Goal: Contribute content: Contribute content

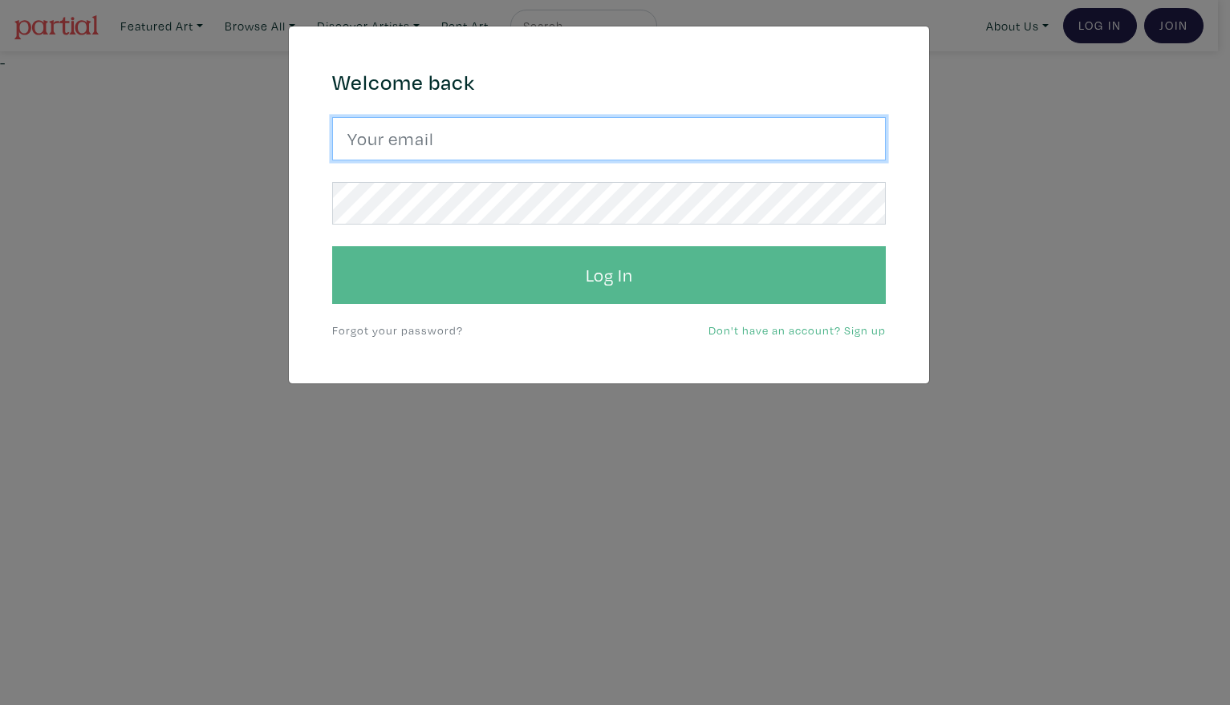
type input "Harley.yang@gmail.com"
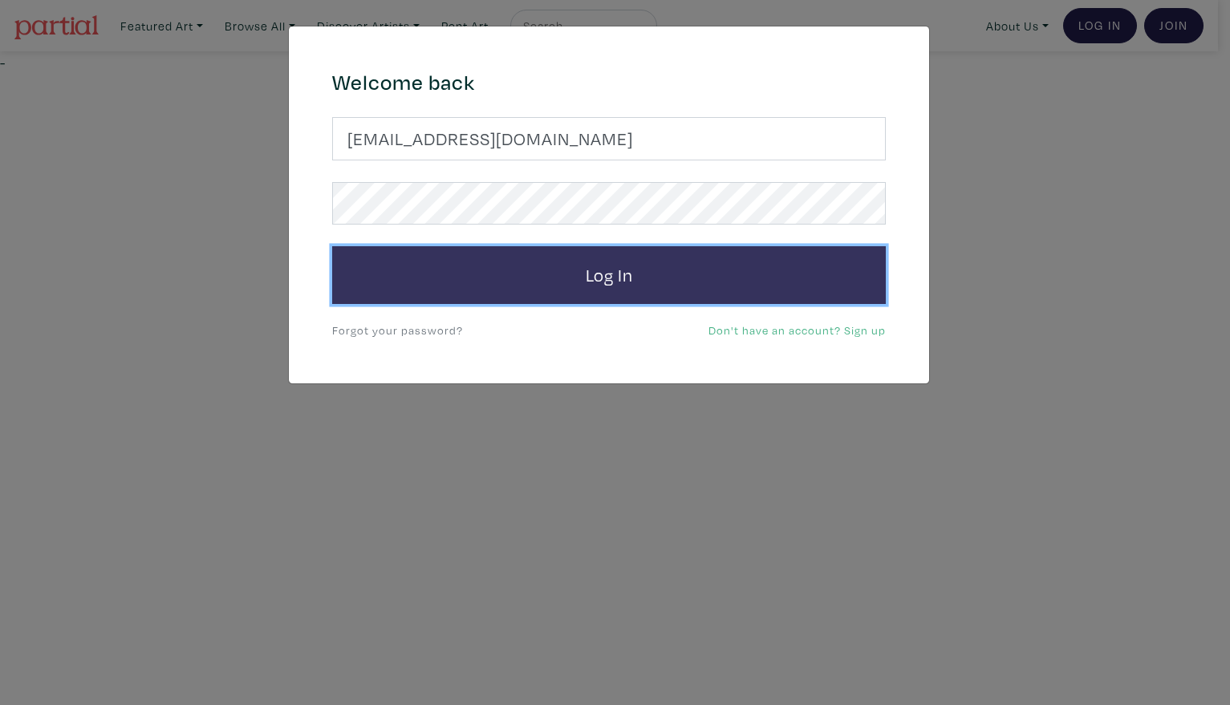
click at [648, 248] on button "Log In" at bounding box center [608, 275] width 553 height 58
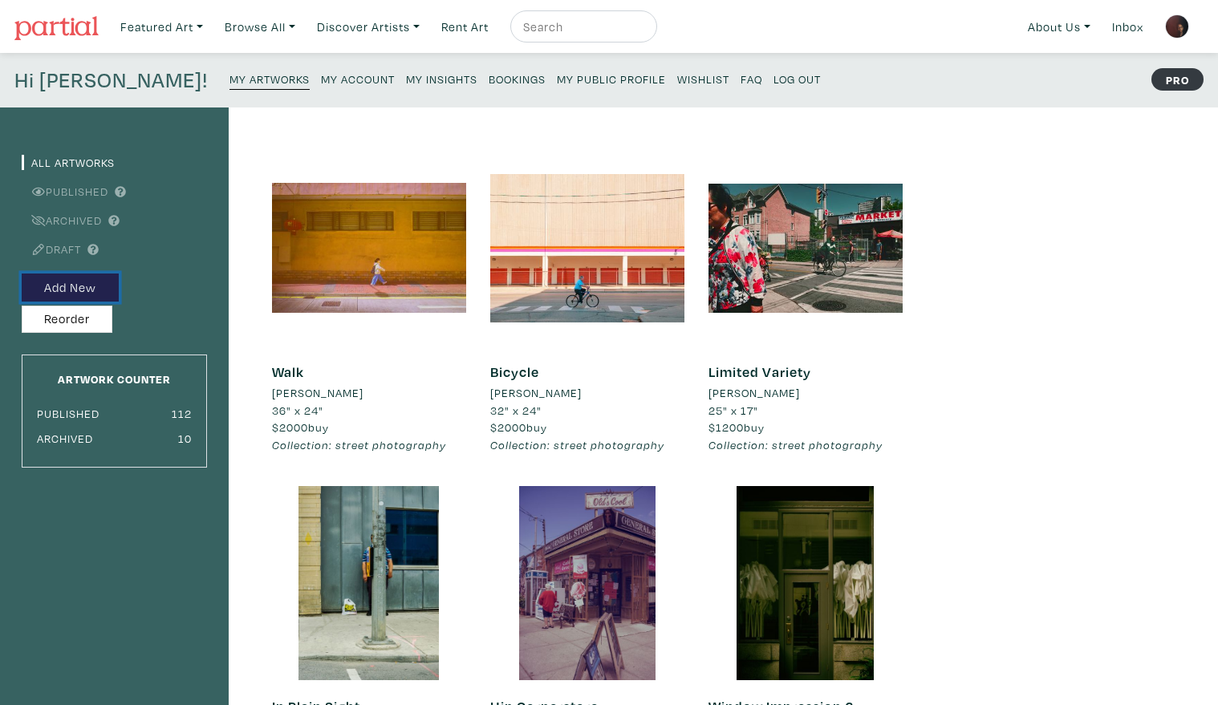
click at [67, 283] on button "Add New" at bounding box center [70, 288] width 97 height 28
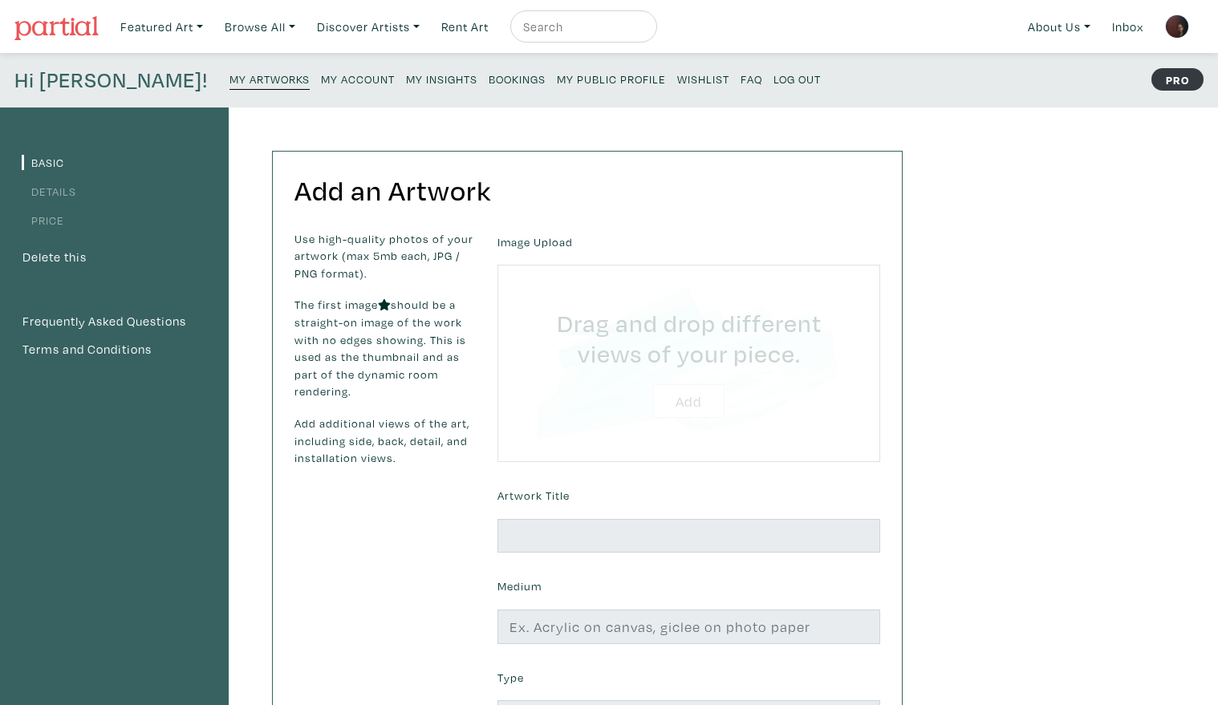
type input "C:\fakepath\DSCF2403 bscrp 10p bgt SML vntcmr7cst.jpg"
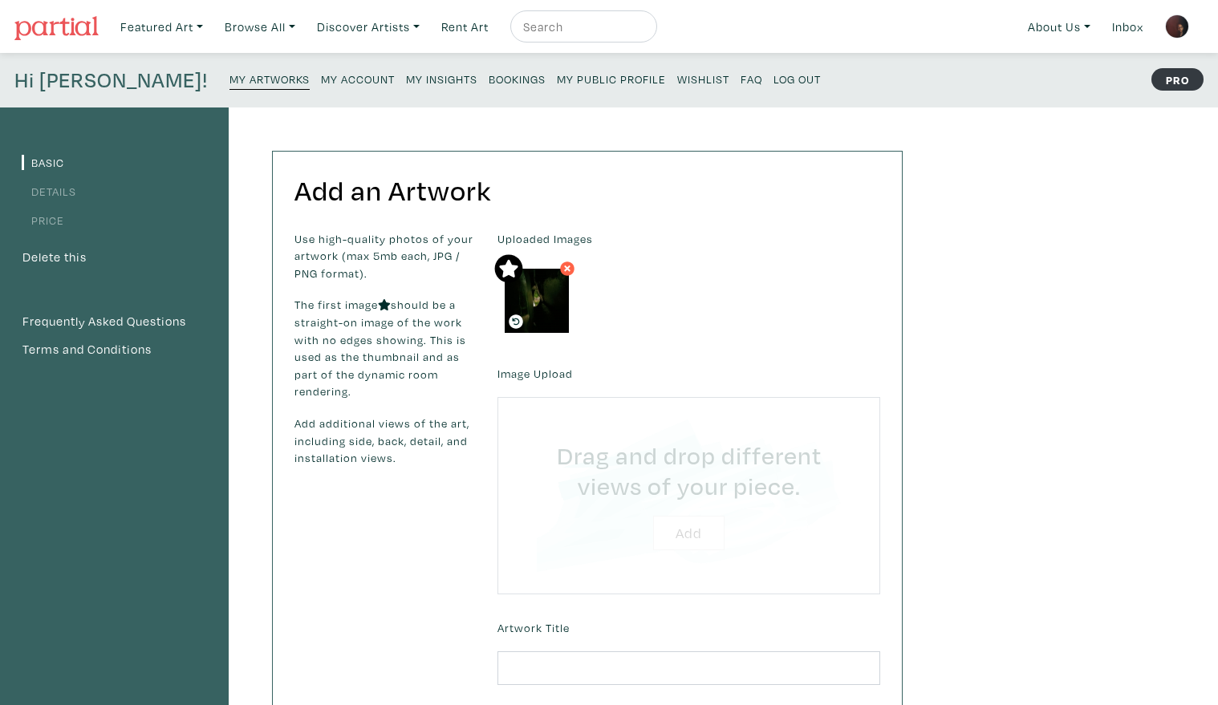
type input "C:\fakepath\DSCF2403 bscrp 10p crp4 SML vntcmr7cst.jpg"
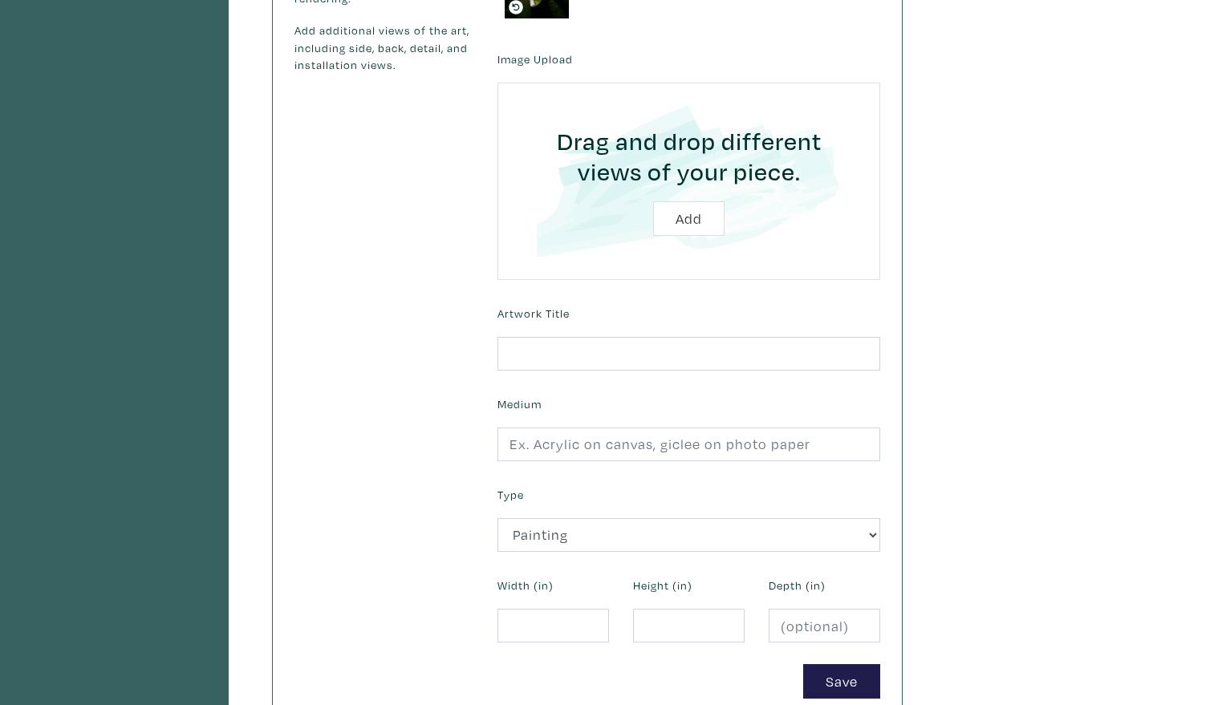
scroll to position [420, 0]
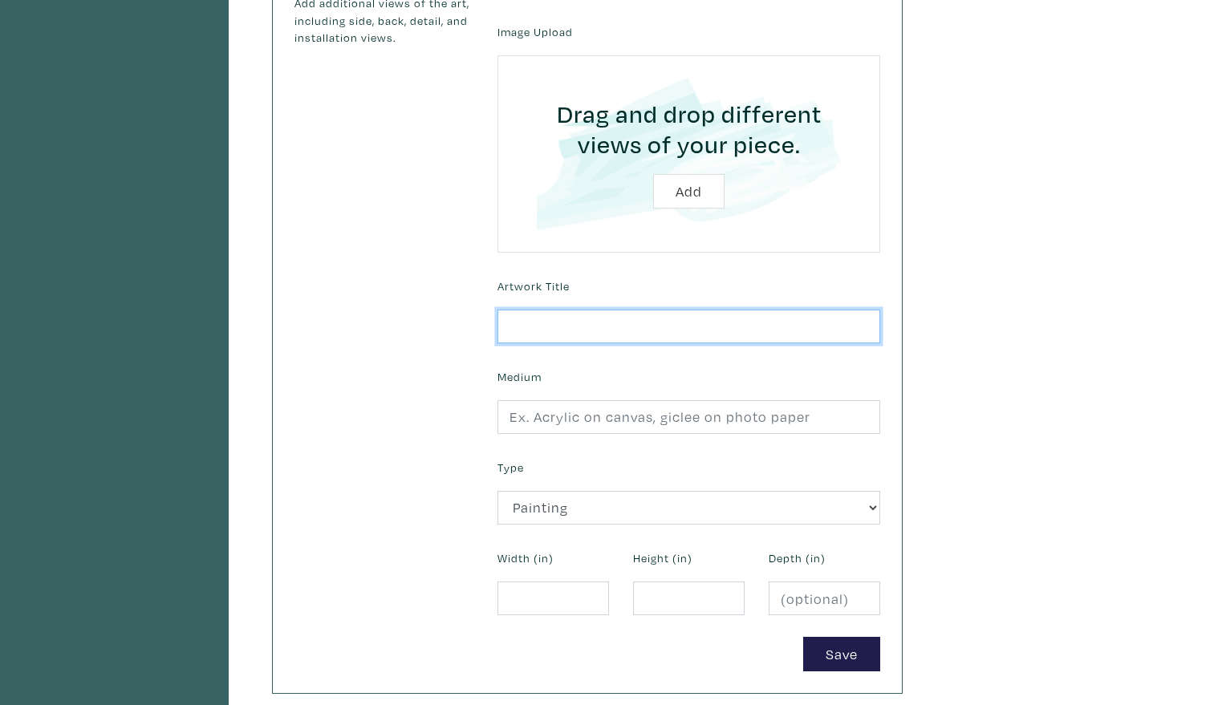
click at [657, 326] on input "text" at bounding box center [688, 327] width 383 height 34
type input "Center of Attention"
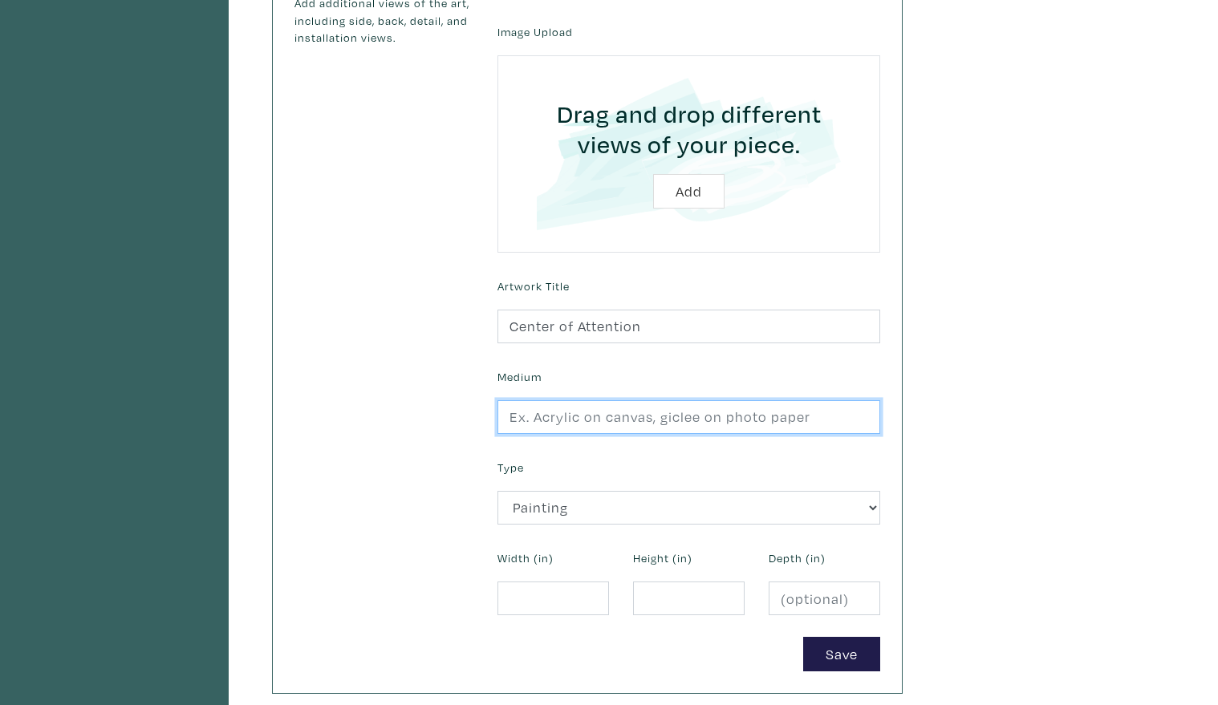
click at [649, 417] on input "text" at bounding box center [688, 417] width 383 height 34
type input "Giclee photographic print"
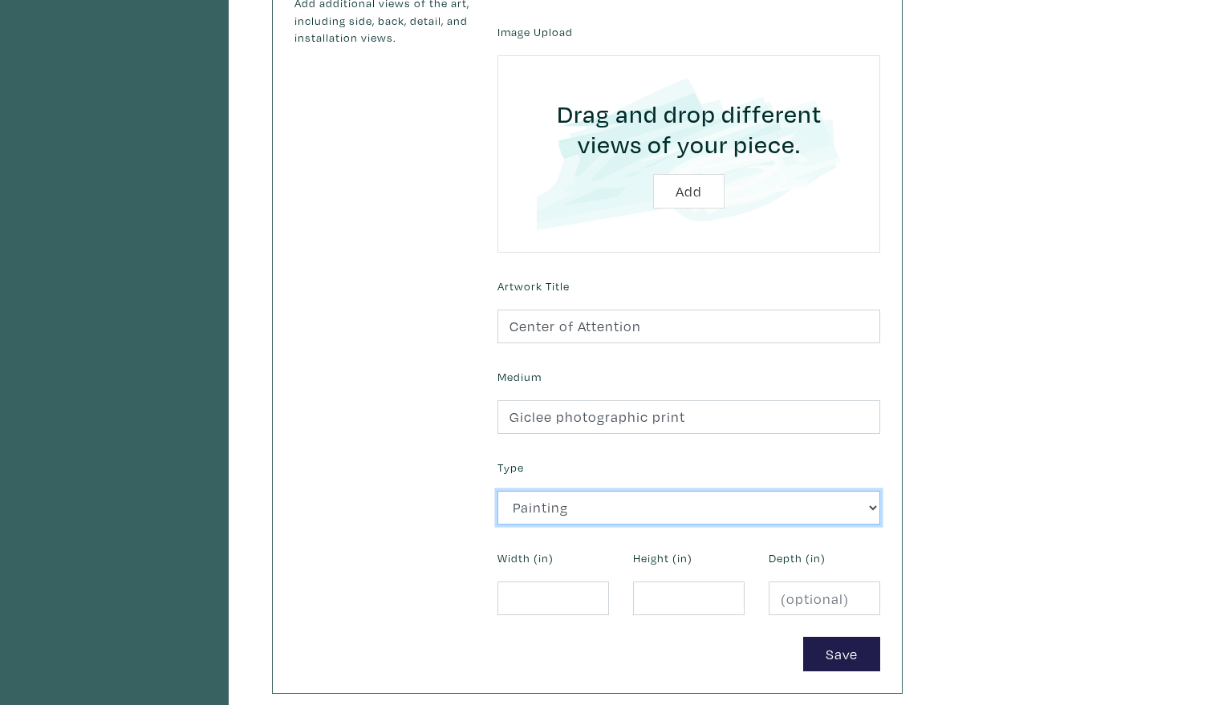
click at [578, 507] on select "2D Works Drawing / Print Painting Photography Sculpture Textile and Fibre Arts" at bounding box center [688, 508] width 383 height 34
select select "187"
click at [497, 491] on select "2D Works Drawing / Print Painting Photography Sculpture Textile and Fibre Arts" at bounding box center [688, 508] width 383 height 34
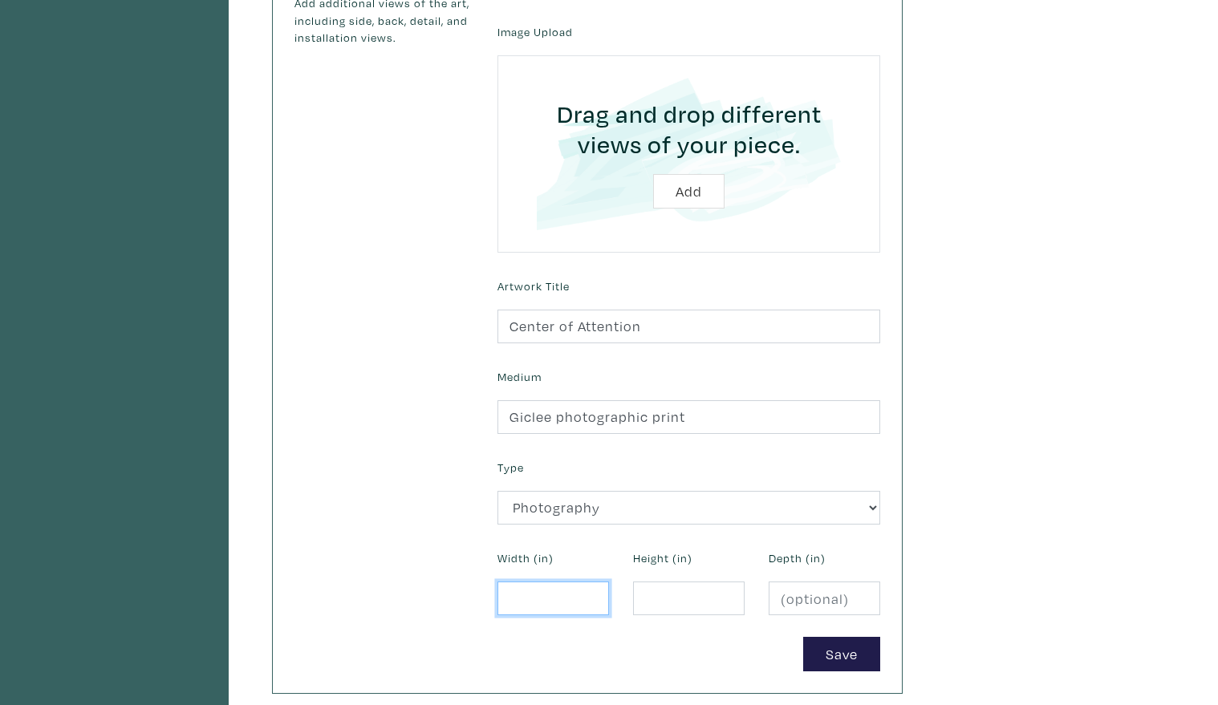
click at [566, 594] on input "number" at bounding box center [553, 599] width 112 height 34
type input "30"
click at [663, 593] on input "2" at bounding box center [689, 599] width 112 height 34
type input "22"
click at [522, 599] on input "30" at bounding box center [553, 599] width 112 height 34
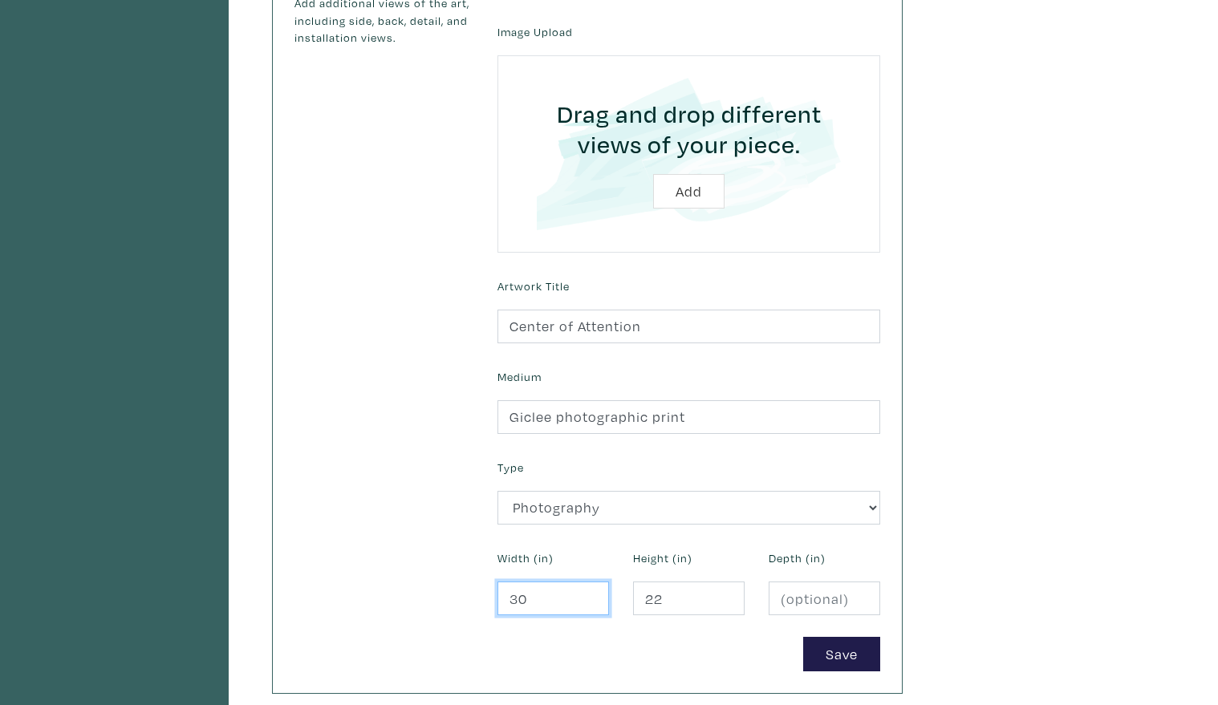
click at [522, 599] on input "30" at bounding box center [553, 599] width 112 height 34
click at [500, 602] on input "30" at bounding box center [553, 599] width 112 height 34
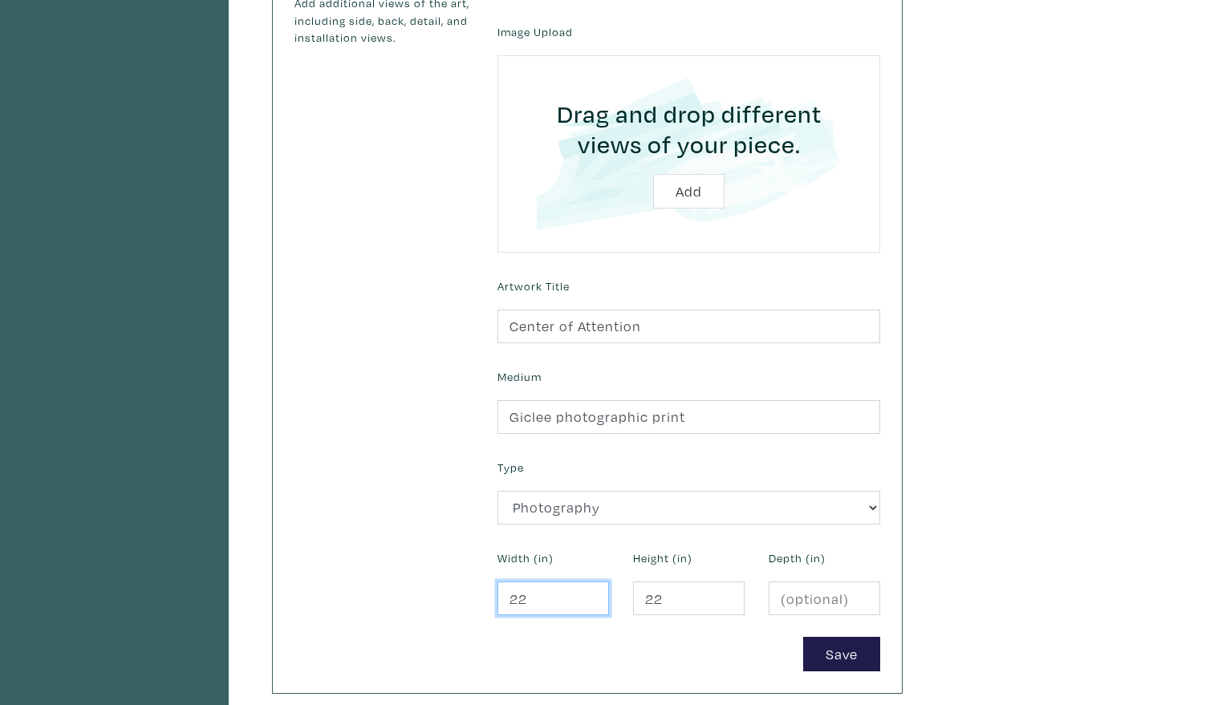
type input "22"
click at [663, 594] on input "22" at bounding box center [689, 599] width 112 height 34
type input "2"
type input "30"
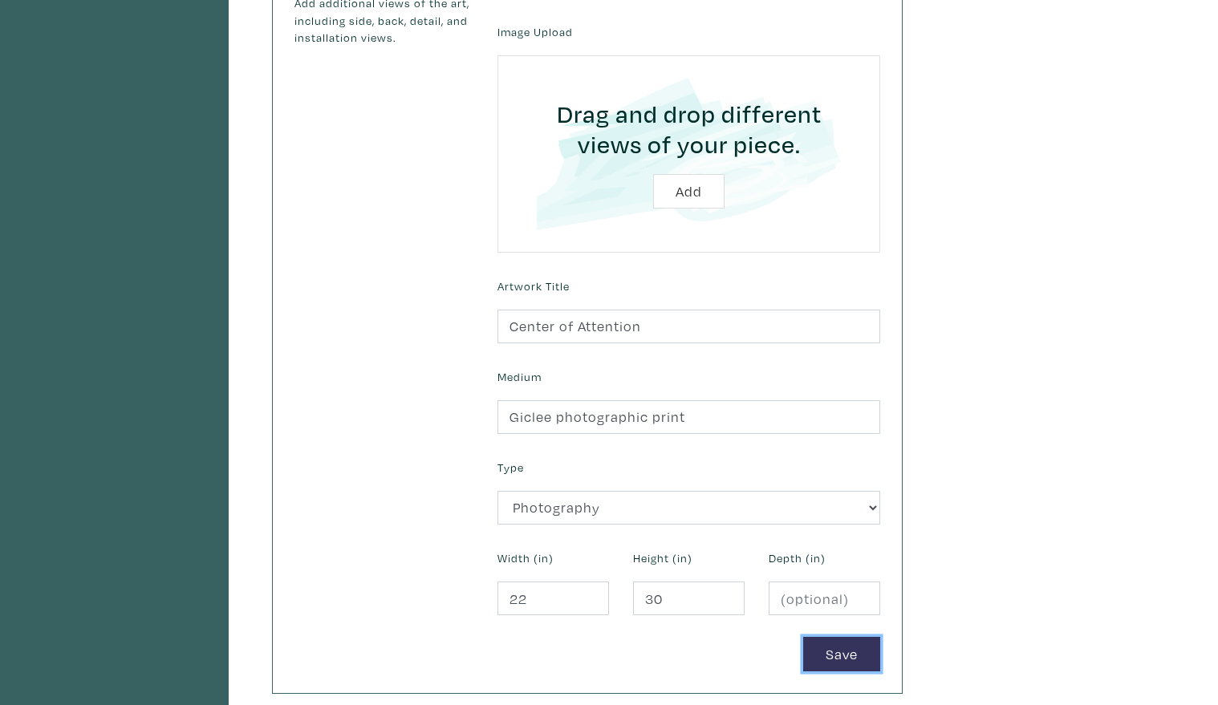
click at [828, 646] on button "Save" at bounding box center [841, 654] width 77 height 34
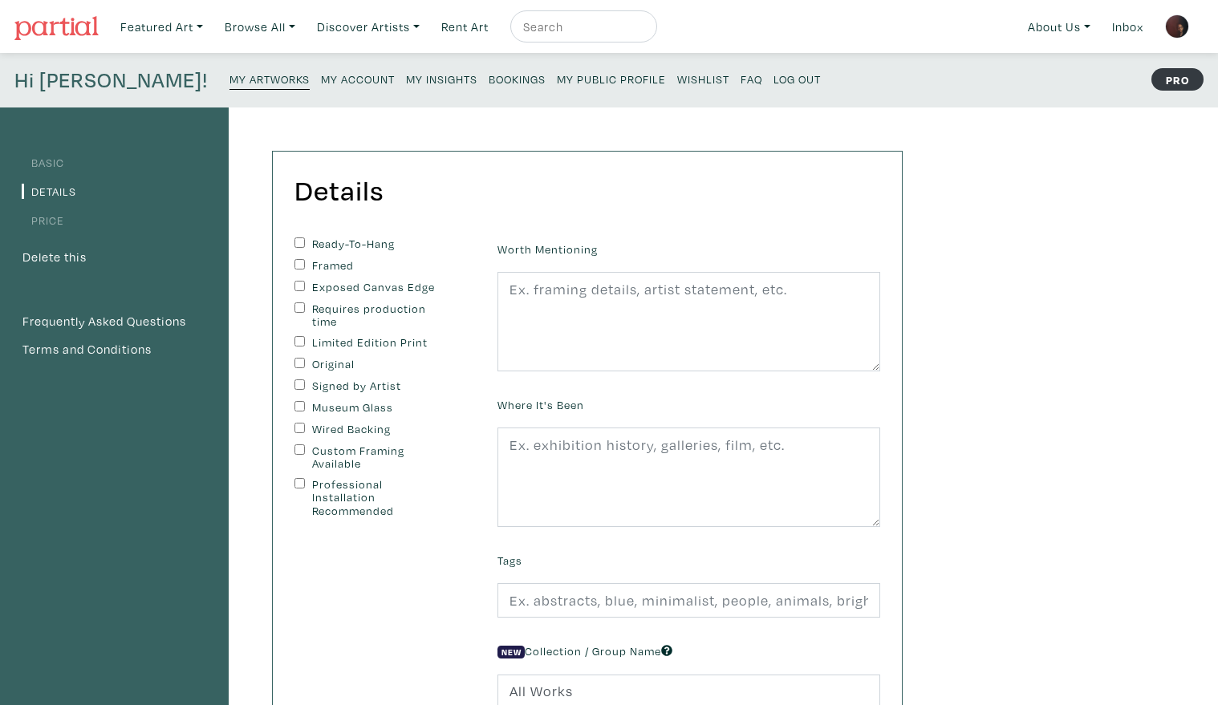
click at [294, 306] on div "Ready-To-Hang Framed Exposed Canvas Edge Requires production time Limited Editi…" at bounding box center [383, 483] width 203 height 493
click at [301, 309] on input "Requires production time" at bounding box center [299, 307] width 10 height 10
checkbox input "true"
click at [300, 429] on input "Wired Backing" at bounding box center [299, 428] width 10 height 10
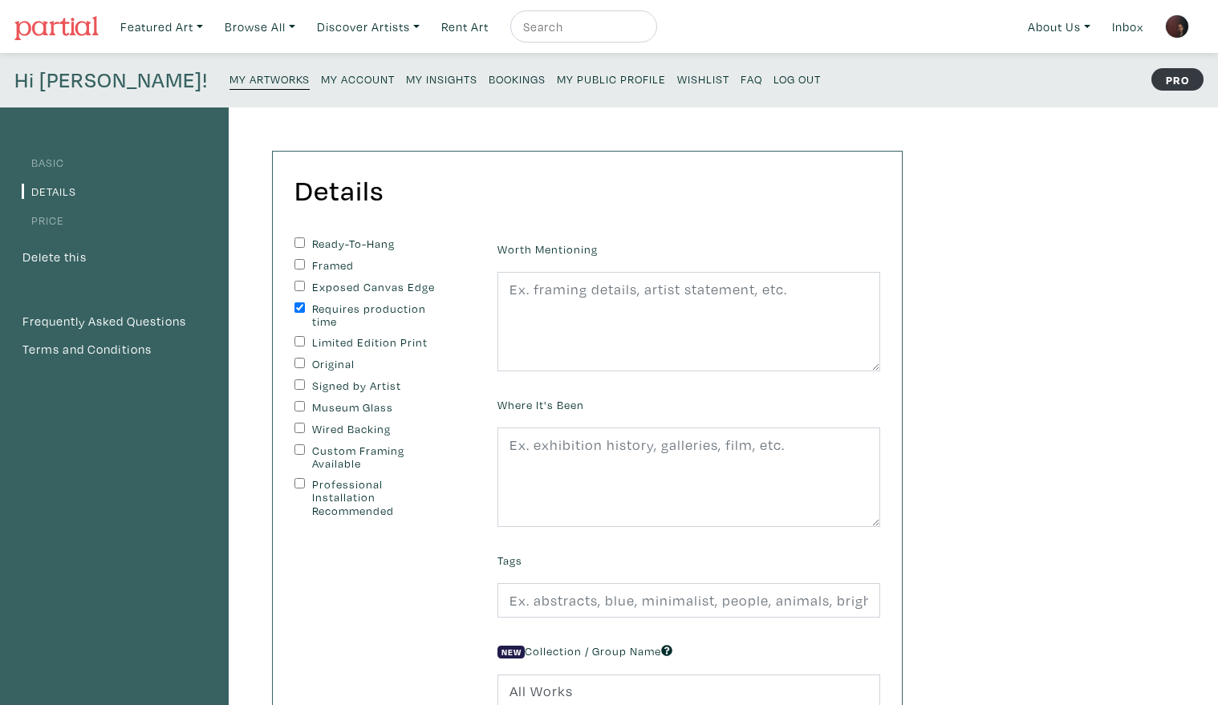
checkbox input "true"
click at [298, 448] on input "Custom Framing Available" at bounding box center [299, 449] width 10 height 10
checkbox input "true"
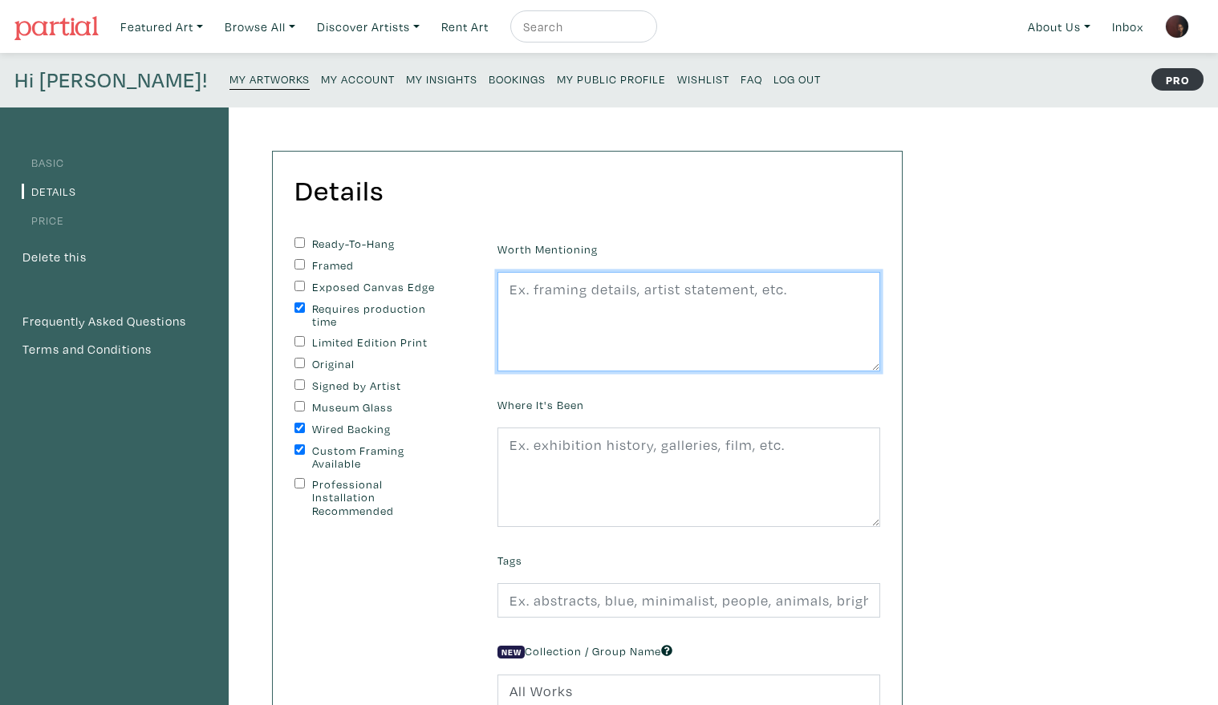
click at [609, 309] on textarea at bounding box center [688, 321] width 383 height 99
type textarea "Print only. Can be resized up or down."
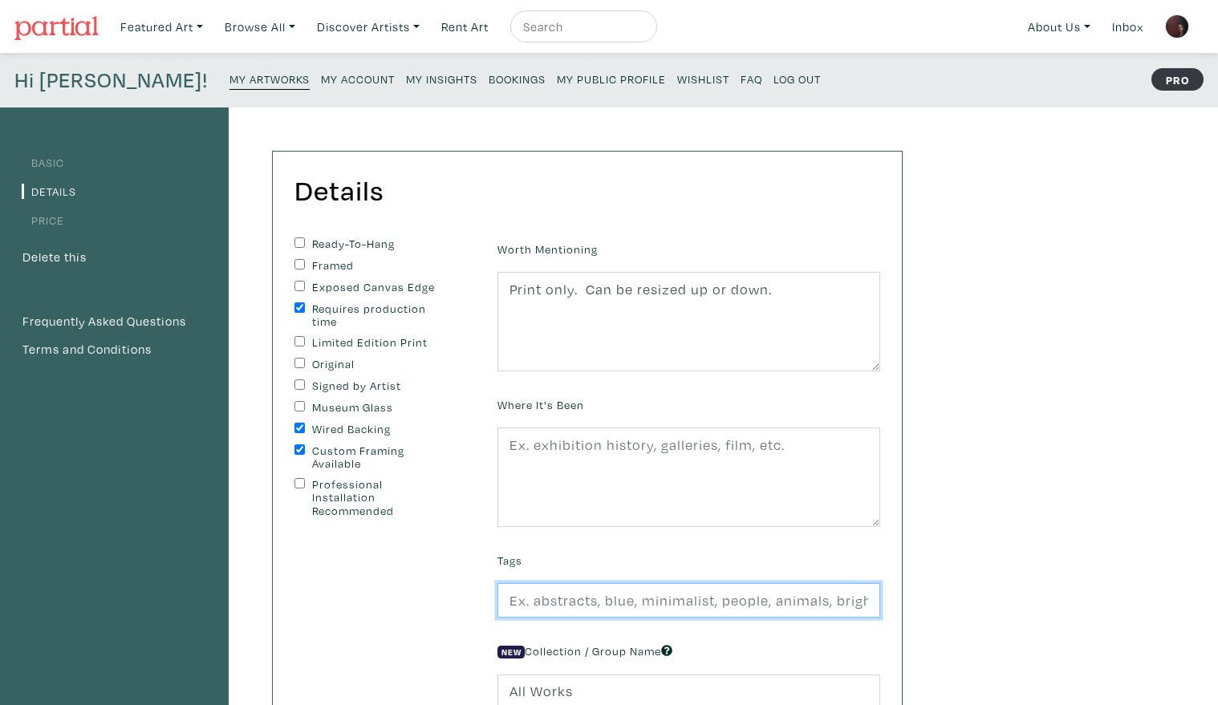
click at [602, 598] on input "text" at bounding box center [688, 600] width 383 height 34
type input "cityscape, street photography, urban life"
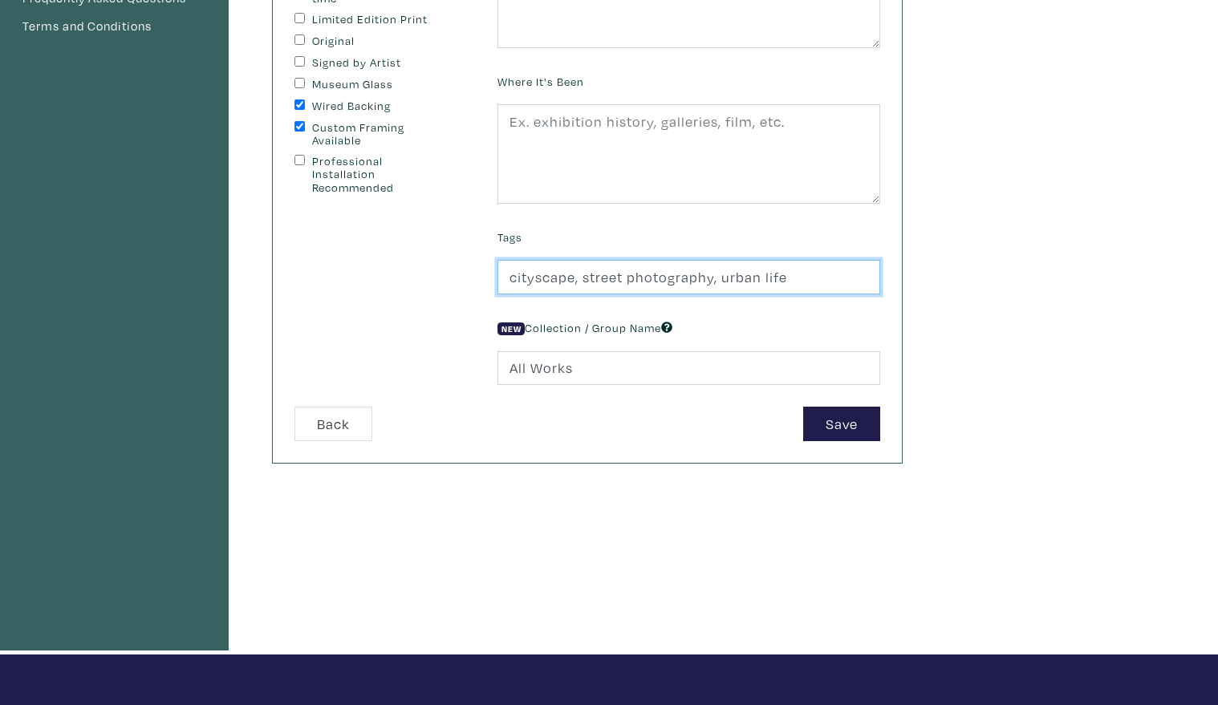
scroll to position [324, 0]
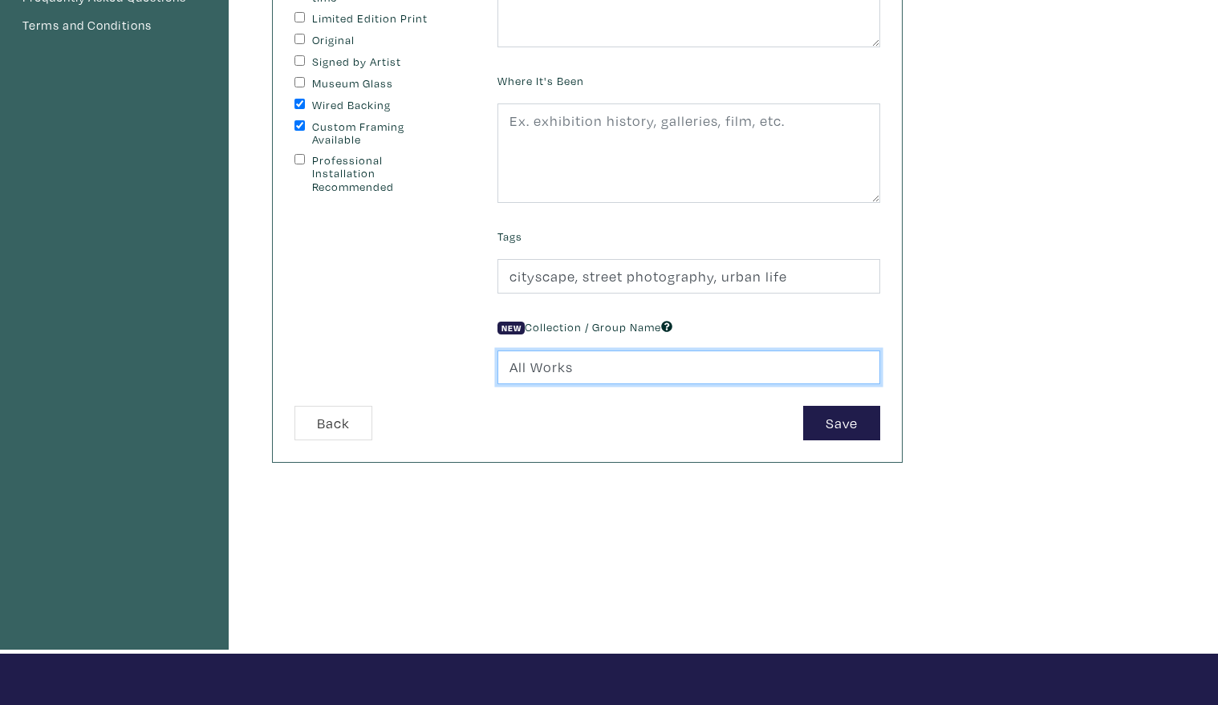
drag, startPoint x: 590, startPoint y: 372, endPoint x: 489, endPoint y: 375, distance: 101.1
click at [489, 375] on div "New Collection / Group Name All Works" at bounding box center [688, 349] width 407 height 69
type input "street photography"
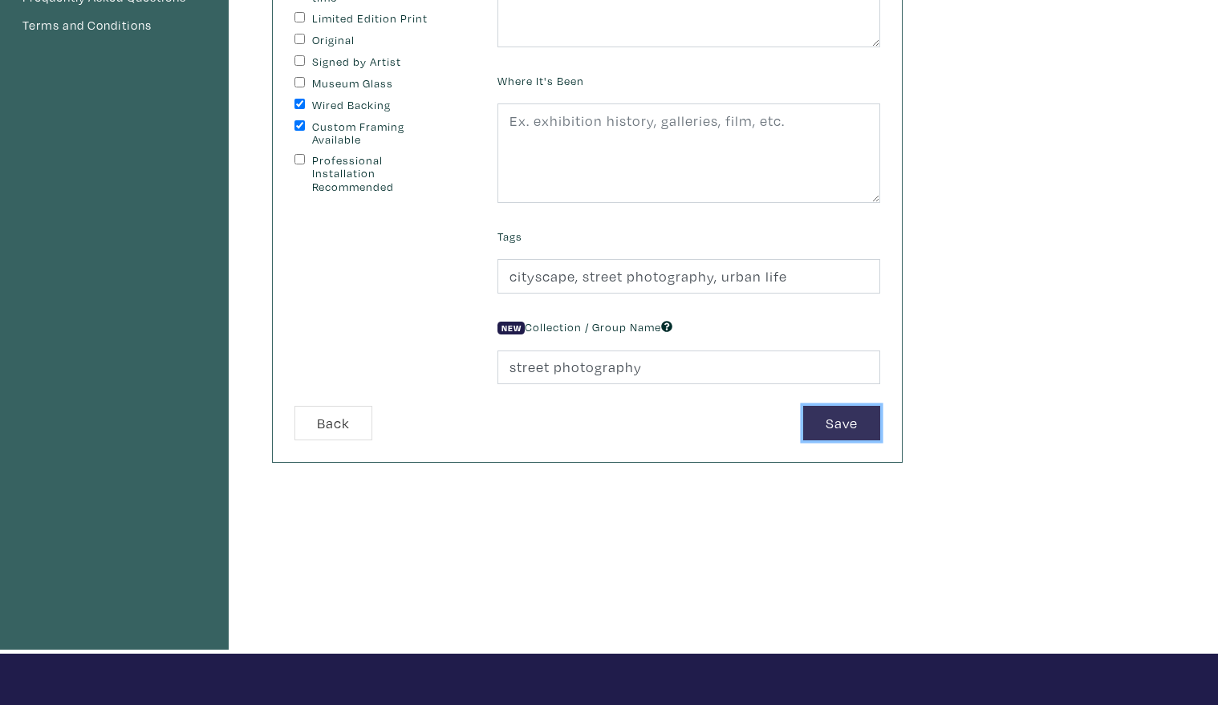
click at [853, 425] on button "Save" at bounding box center [841, 423] width 77 height 34
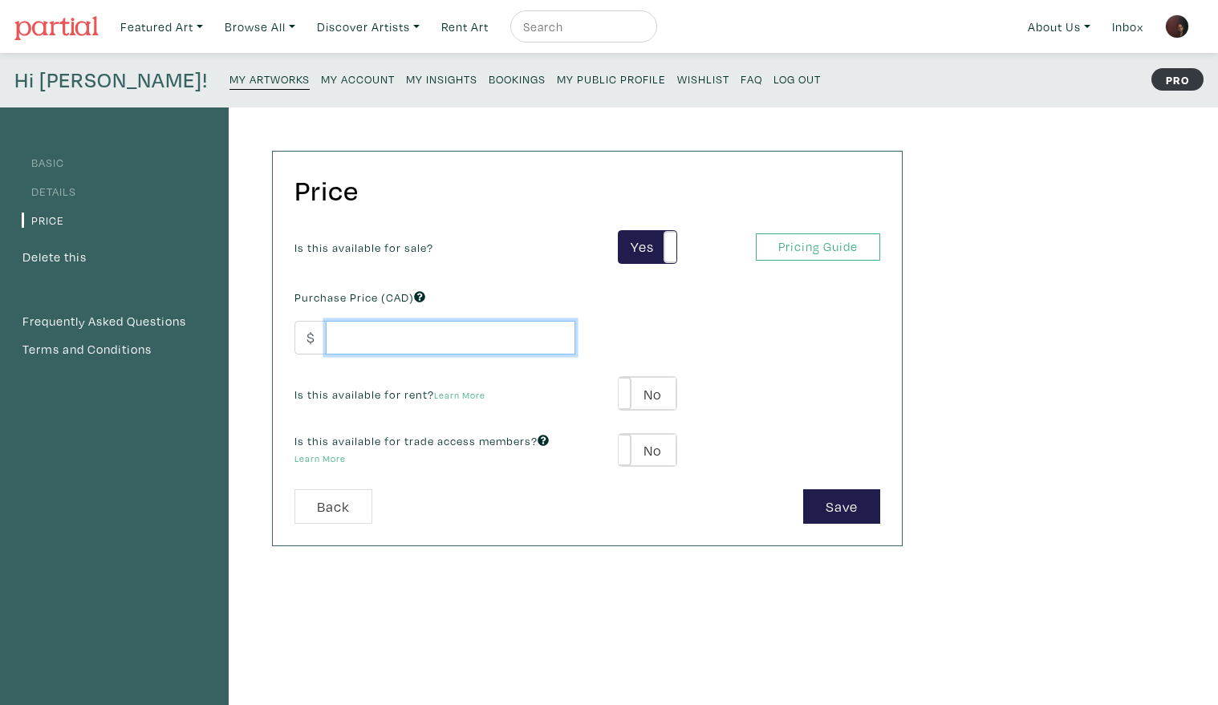
click at [412, 344] on input "number" at bounding box center [450, 338] width 249 height 34
type input "2000"
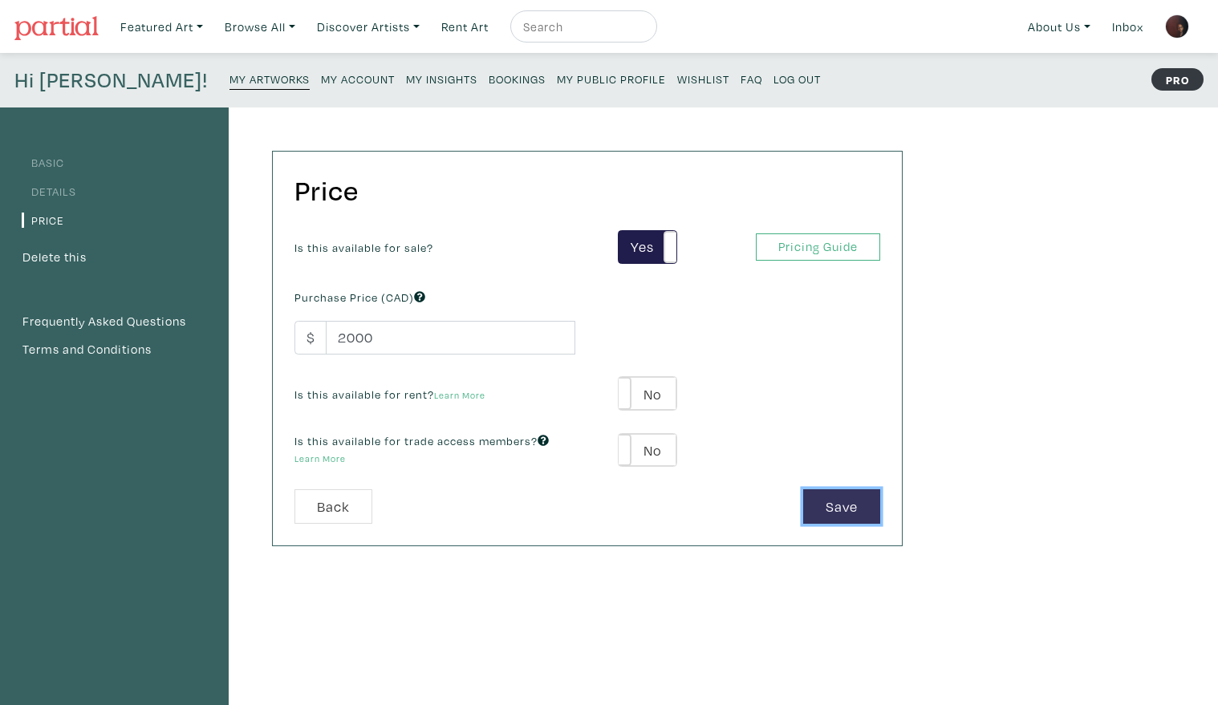
click at [837, 493] on button "Save" at bounding box center [841, 506] width 77 height 34
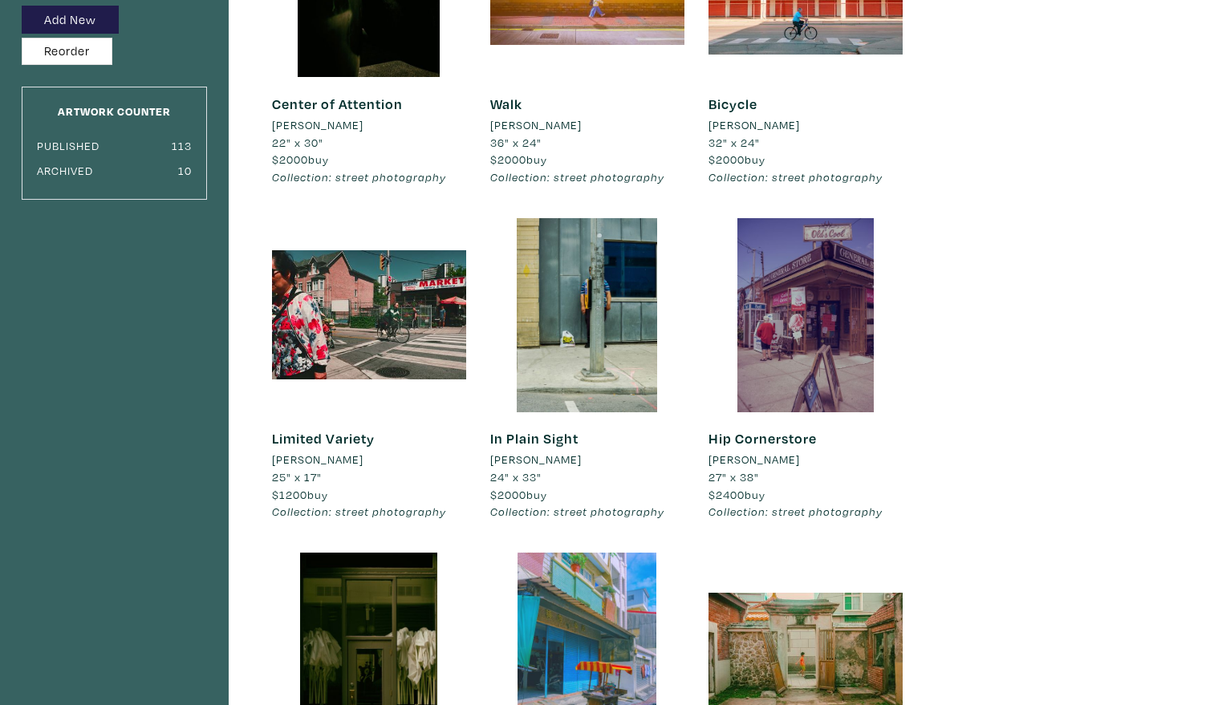
scroll to position [223, 0]
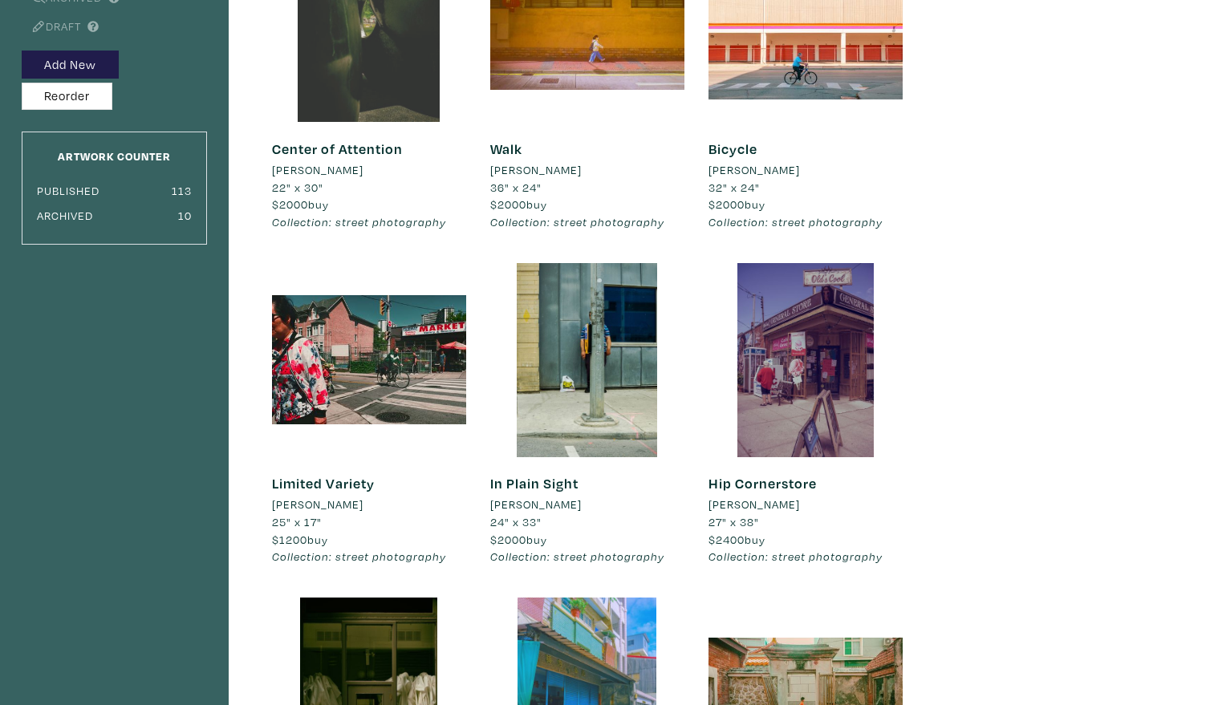
click at [383, 70] on div at bounding box center [369, 25] width 194 height 194
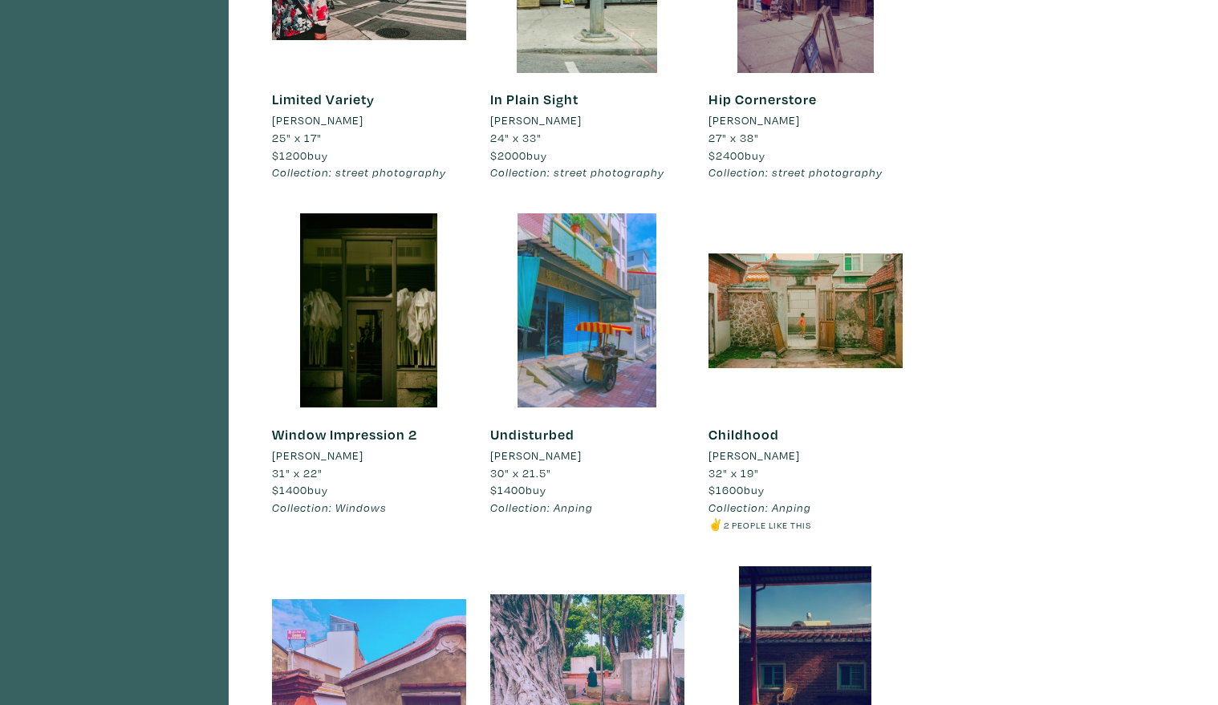
scroll to position [0, 0]
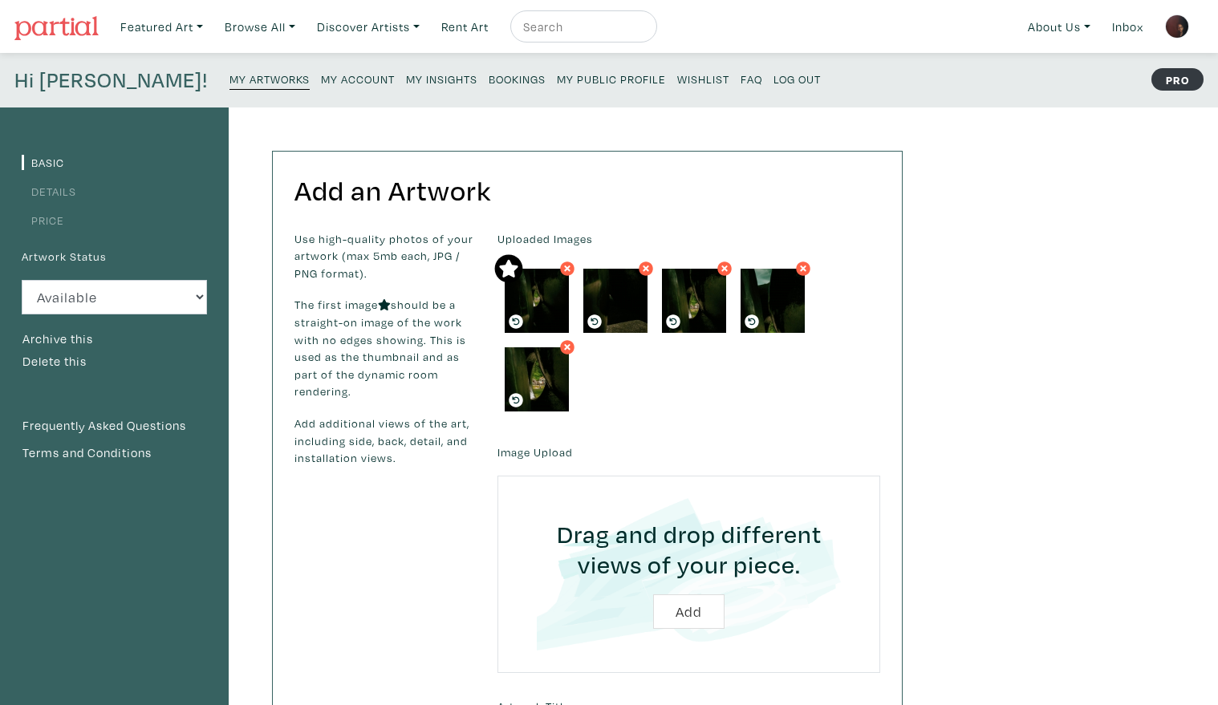
scroll to position [617, 0]
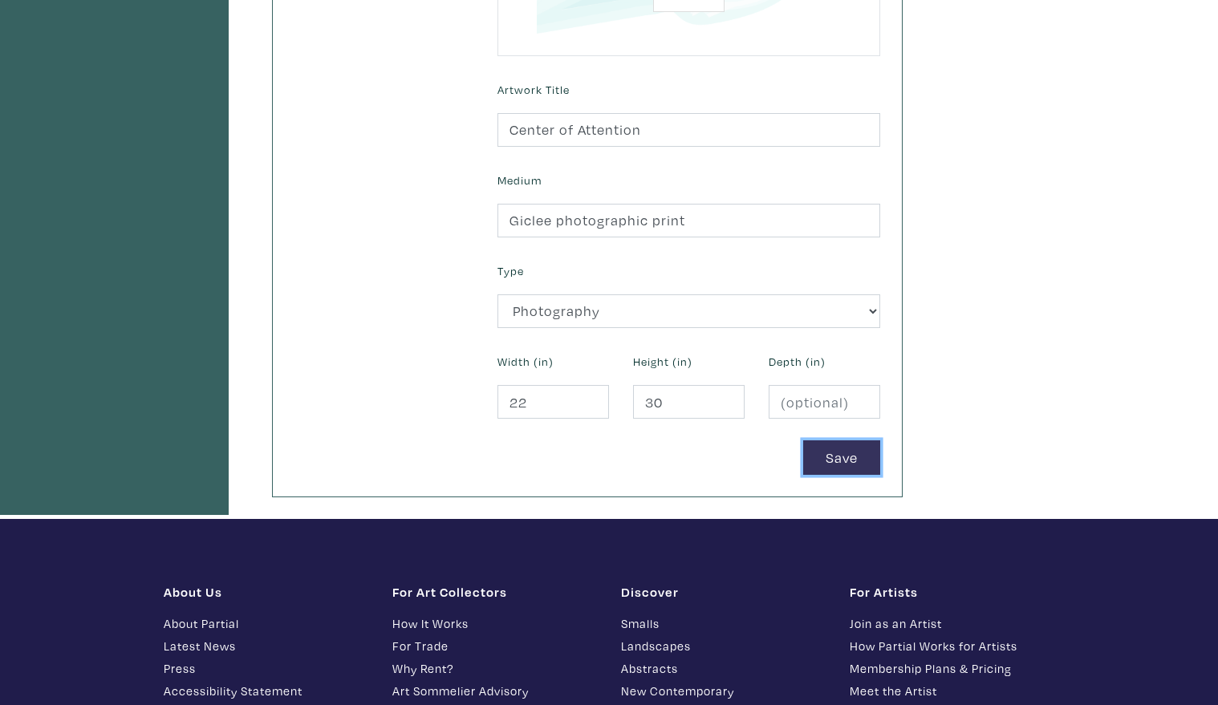
click at [839, 457] on button "Save" at bounding box center [841, 457] width 77 height 34
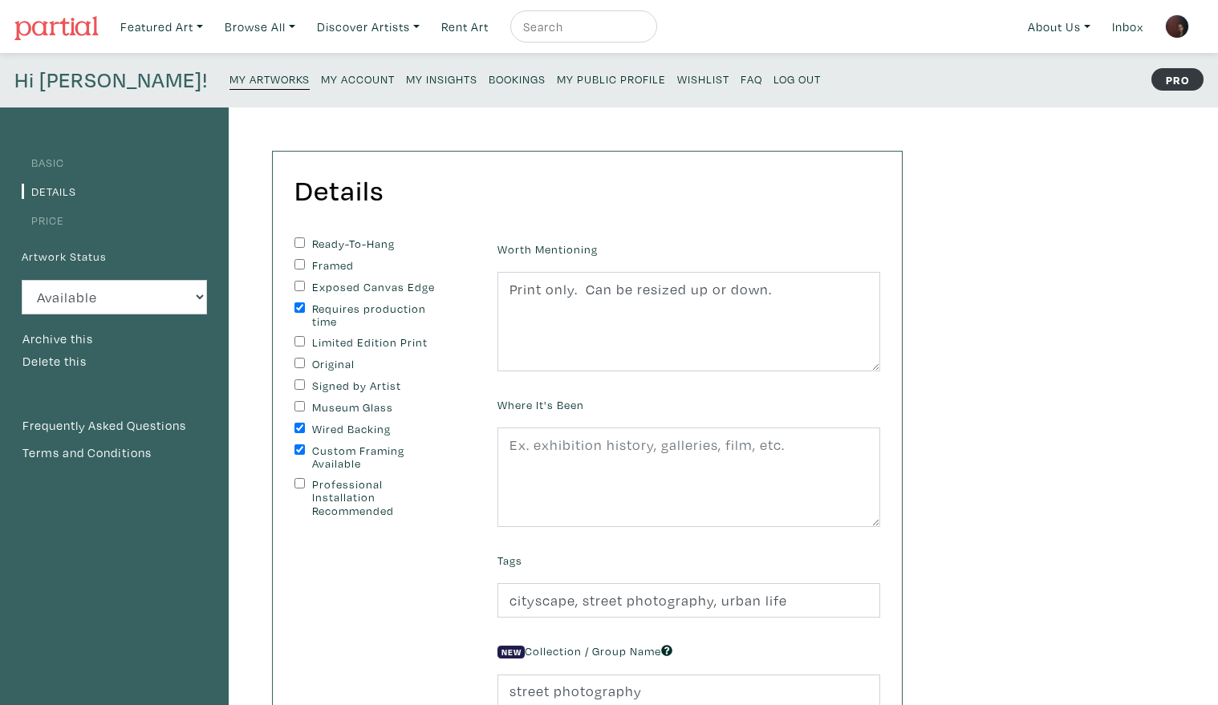
scroll to position [617, 0]
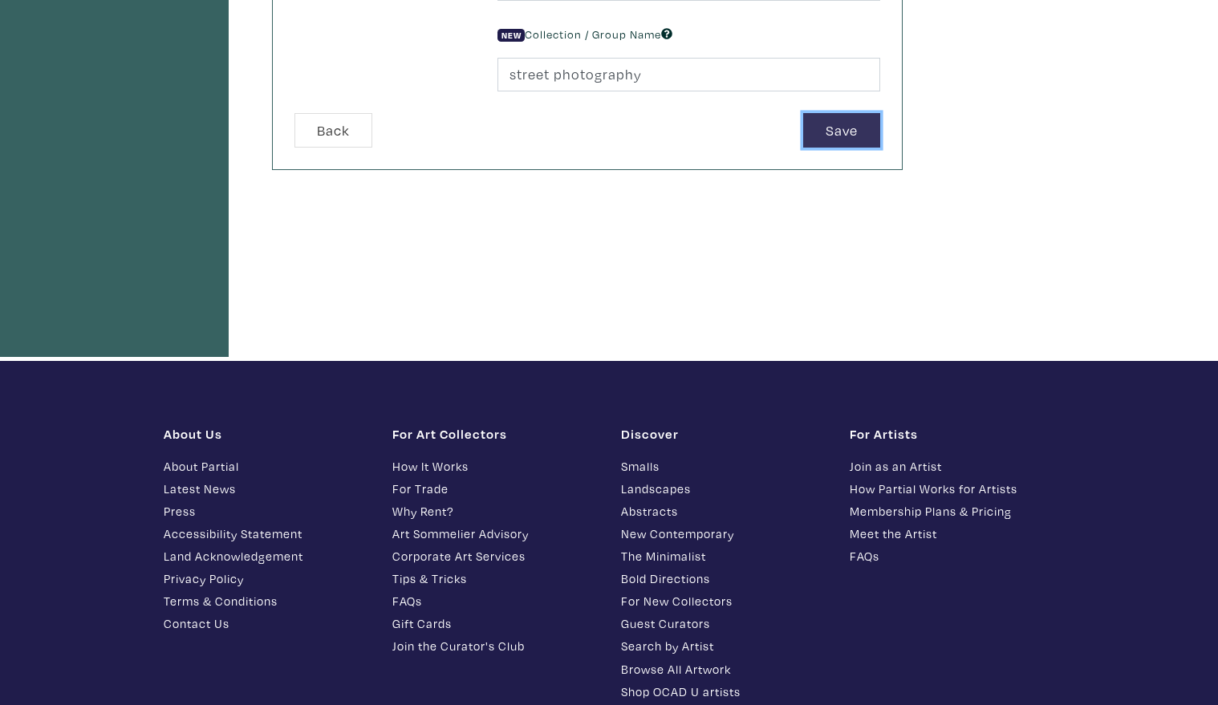
click at [834, 124] on button "Save" at bounding box center [841, 130] width 77 height 34
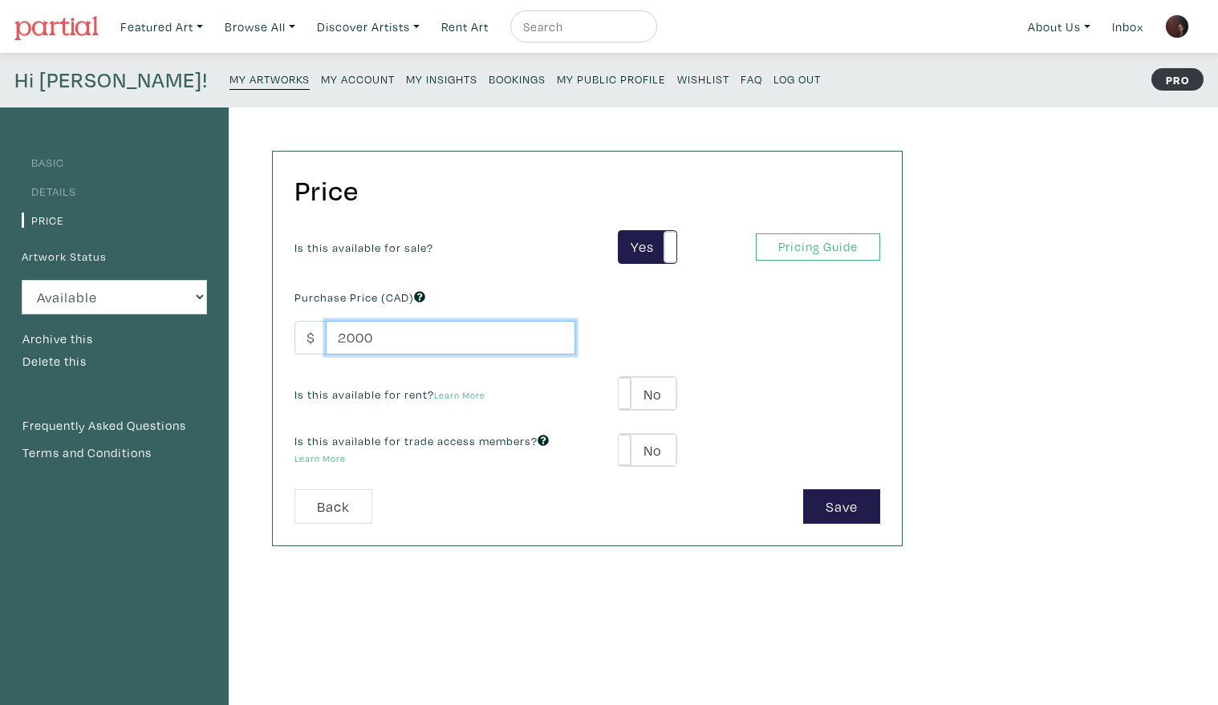
click at [351, 338] on input "2000" at bounding box center [450, 338] width 249 height 34
type input "1800"
click at [859, 509] on button "Save" at bounding box center [841, 506] width 77 height 34
